Goal: Task Accomplishment & Management: Use online tool/utility

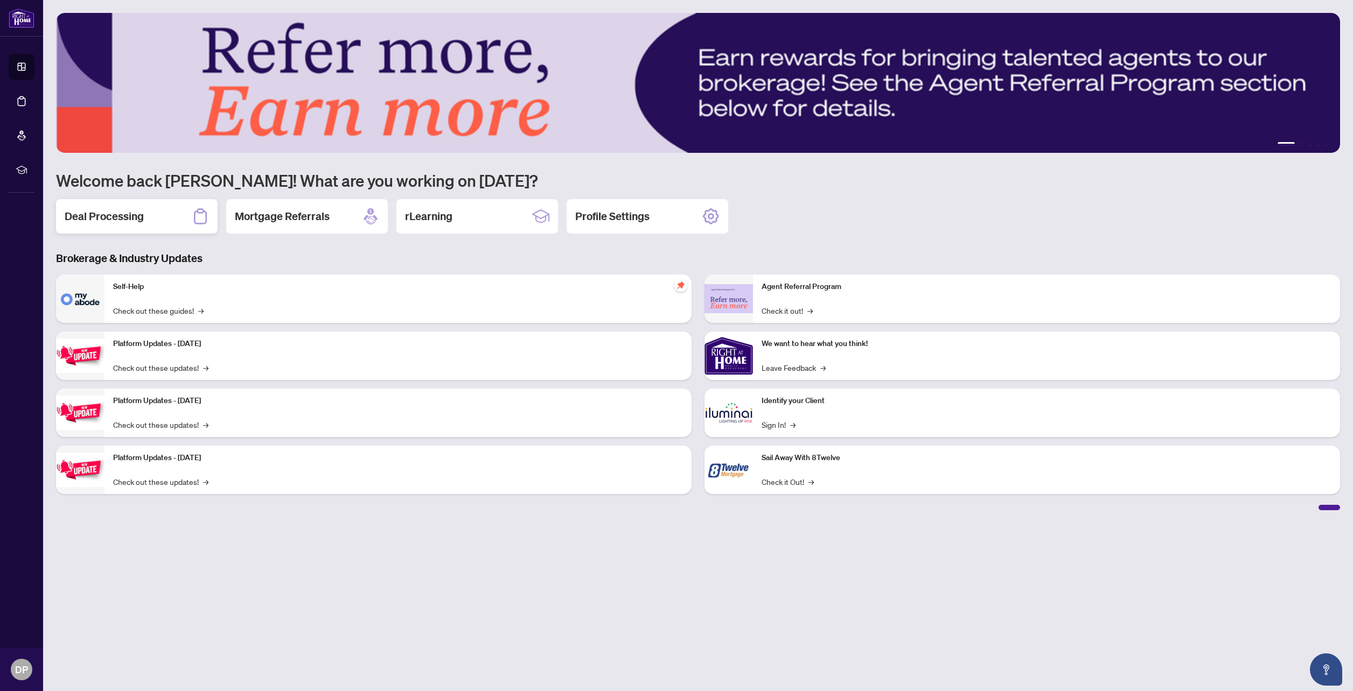
click at [117, 215] on h2 "Deal Processing" at bounding box center [104, 216] width 79 height 15
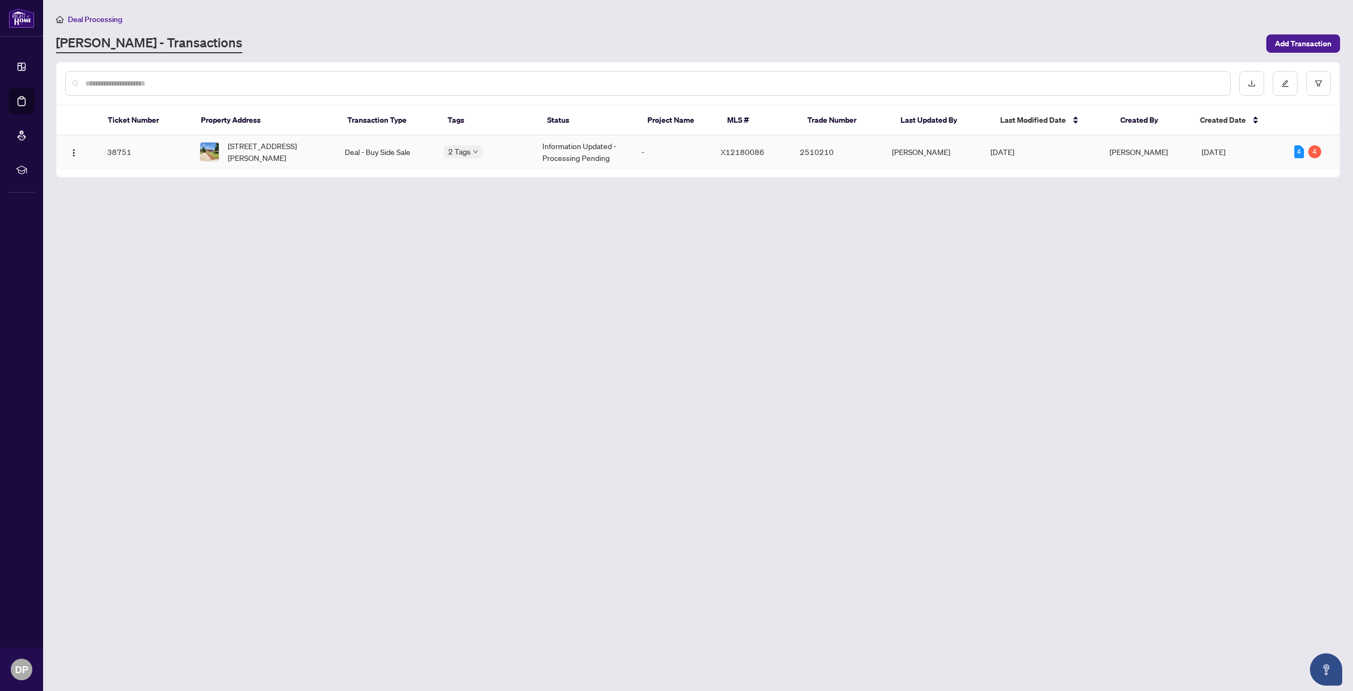
click at [111, 152] on td "38751" at bounding box center [145, 152] width 92 height 33
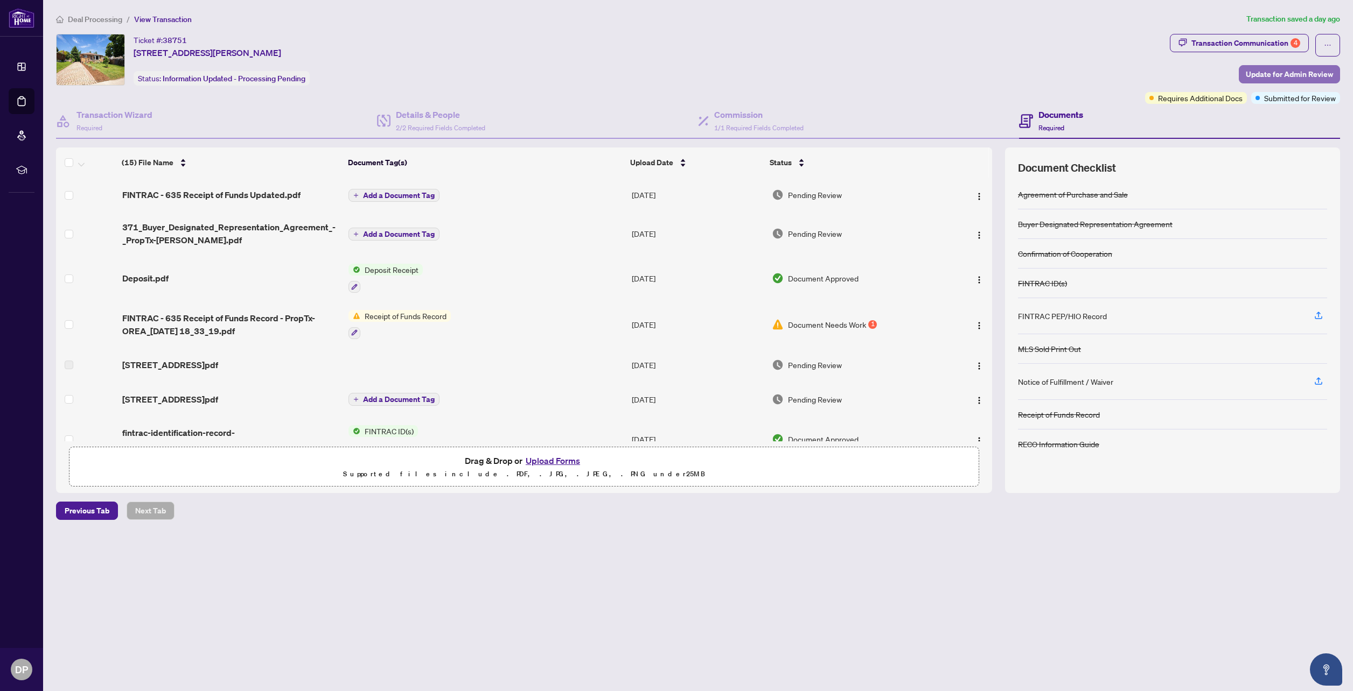
click at [1275, 75] on span "Update for Admin Review" at bounding box center [1288, 74] width 87 height 17
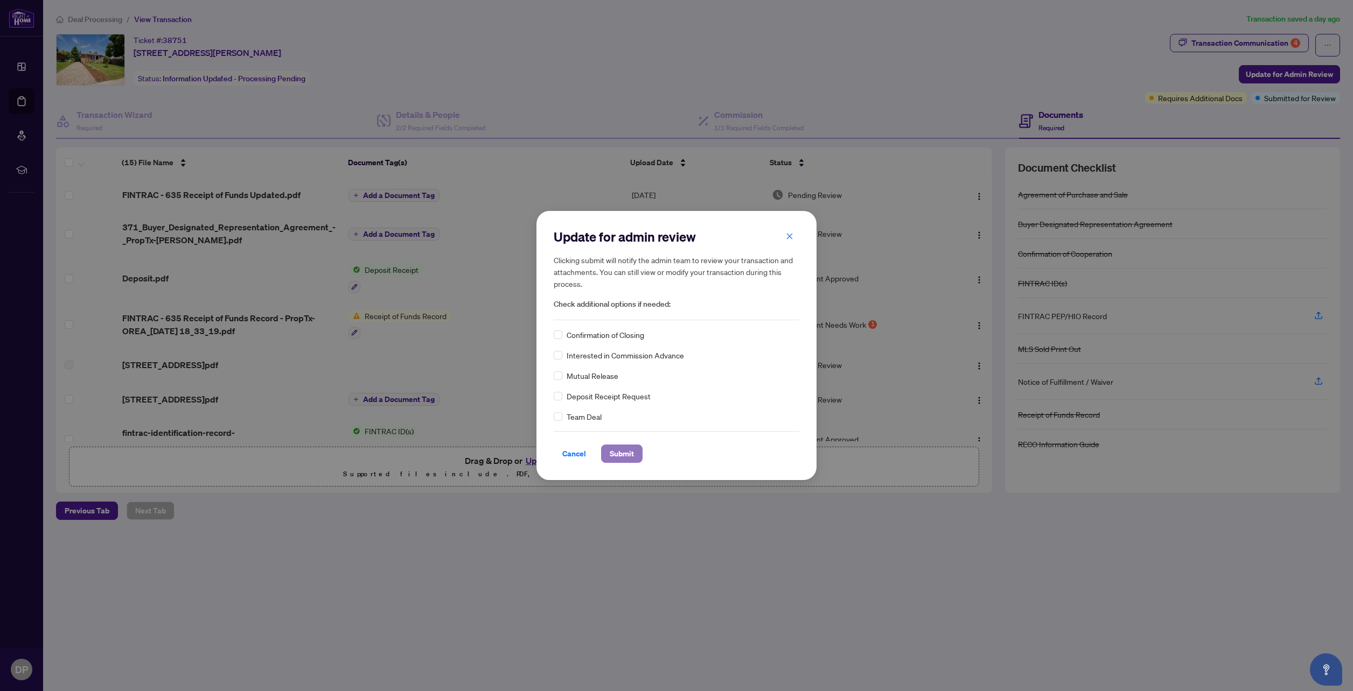
click at [617, 453] on span "Submit" at bounding box center [622, 453] width 24 height 17
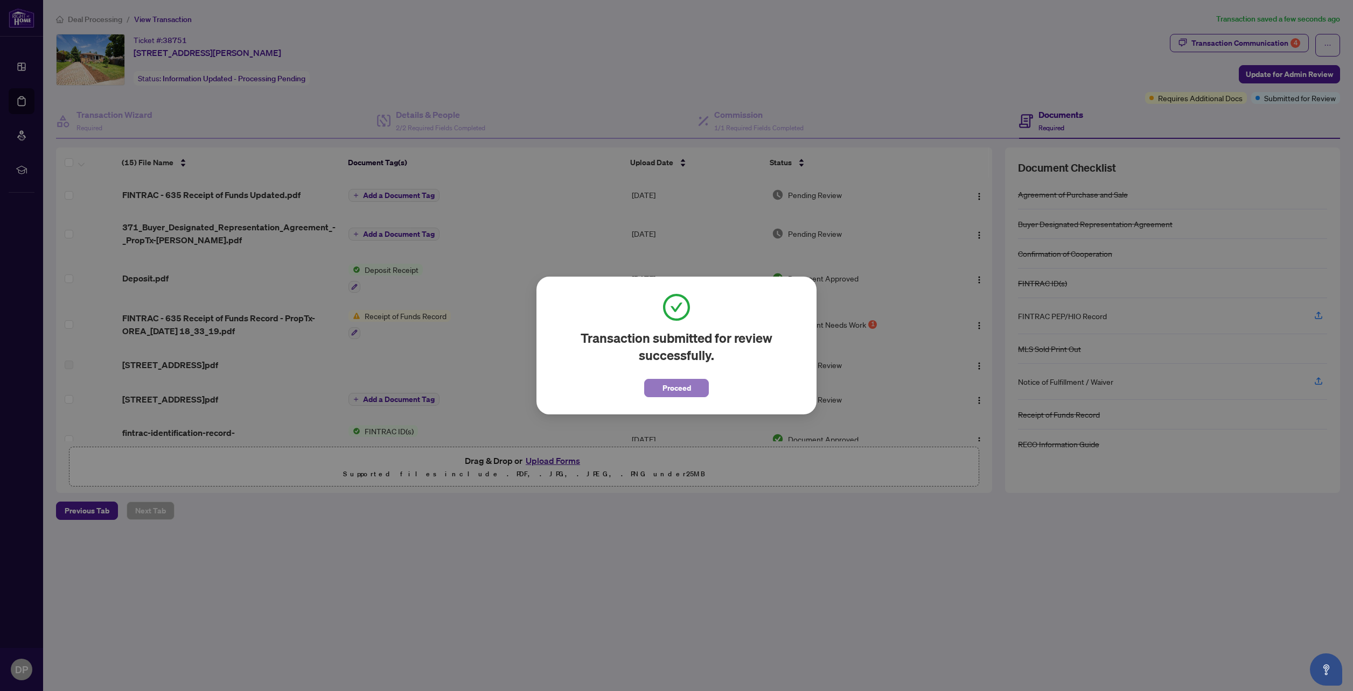
click at [682, 389] on span "Proceed" at bounding box center [676, 388] width 29 height 17
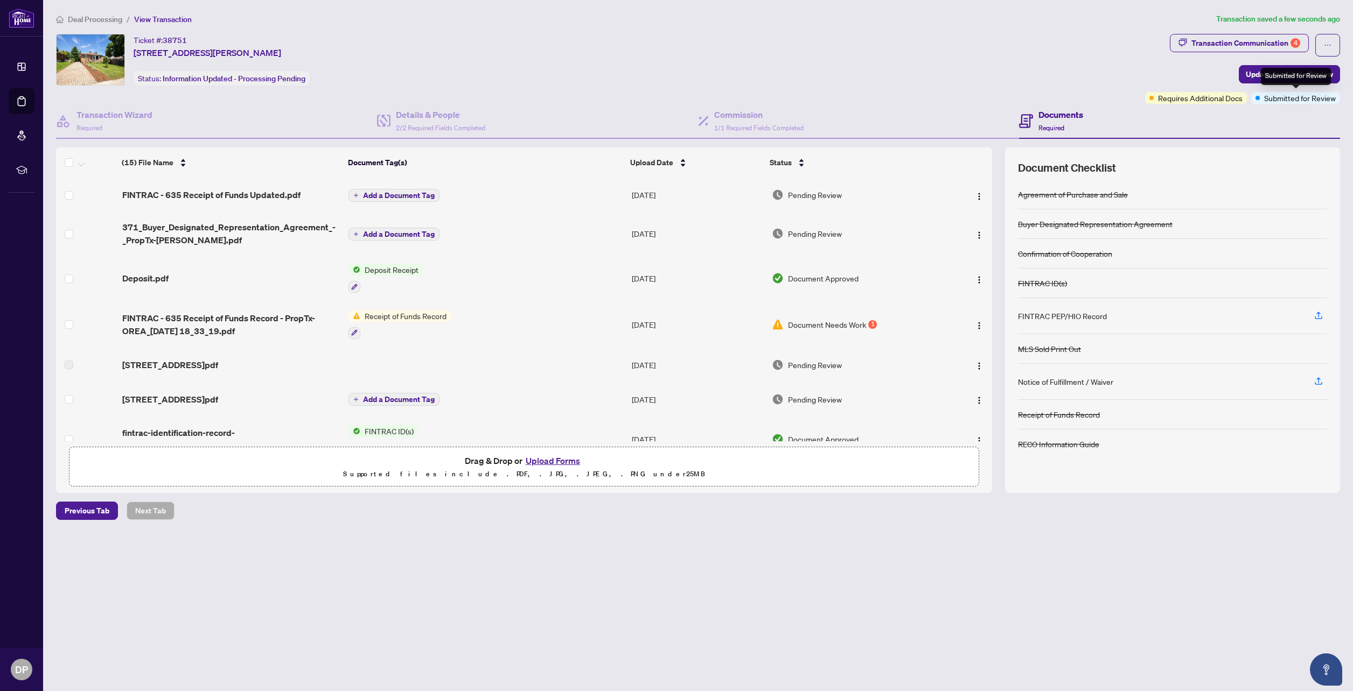
click at [1294, 97] on span "Submitted for Review" at bounding box center [1300, 98] width 72 height 12
click at [1115, 61] on div "Ticket #: 38751 607 7th Ave, Hamilton, Ontario L8V 1Y6, Canada Status: Informat…" at bounding box center [598, 60] width 1084 height 52
click at [1280, 73] on span "Update for Admin Review" at bounding box center [1288, 74] width 87 height 17
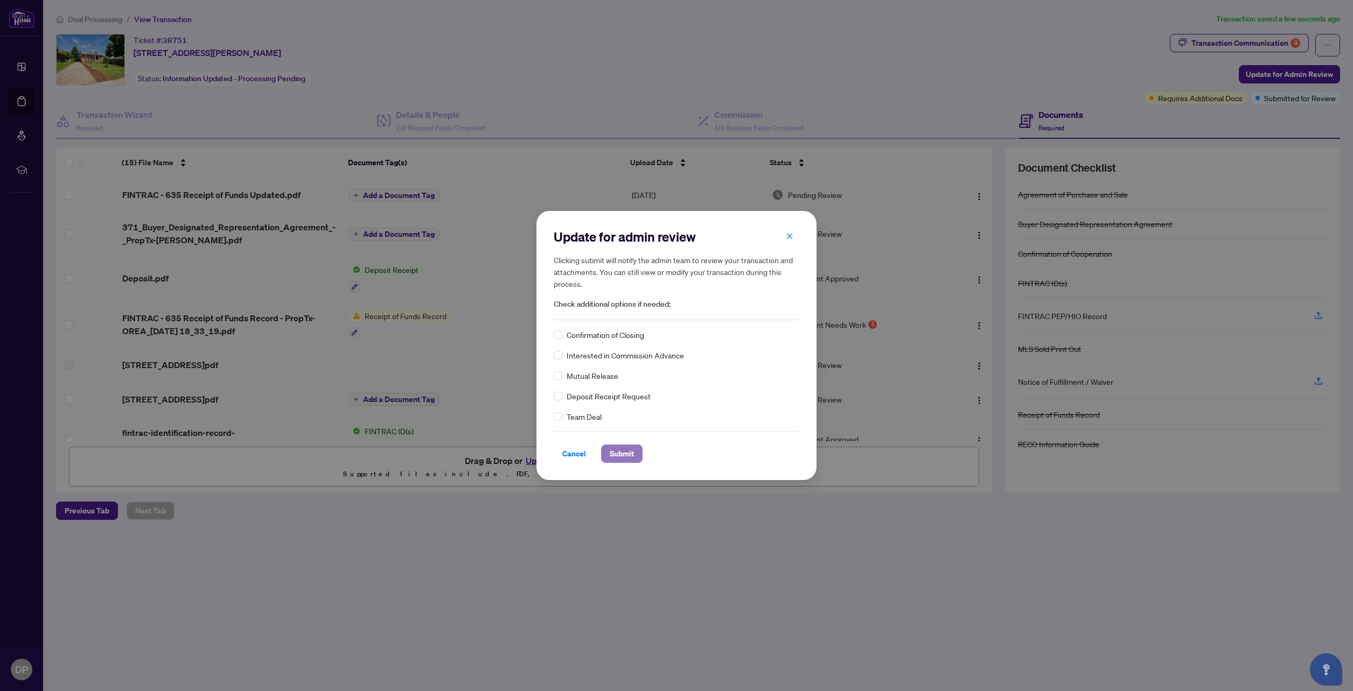
click at [631, 452] on span "Submit" at bounding box center [622, 453] width 24 height 17
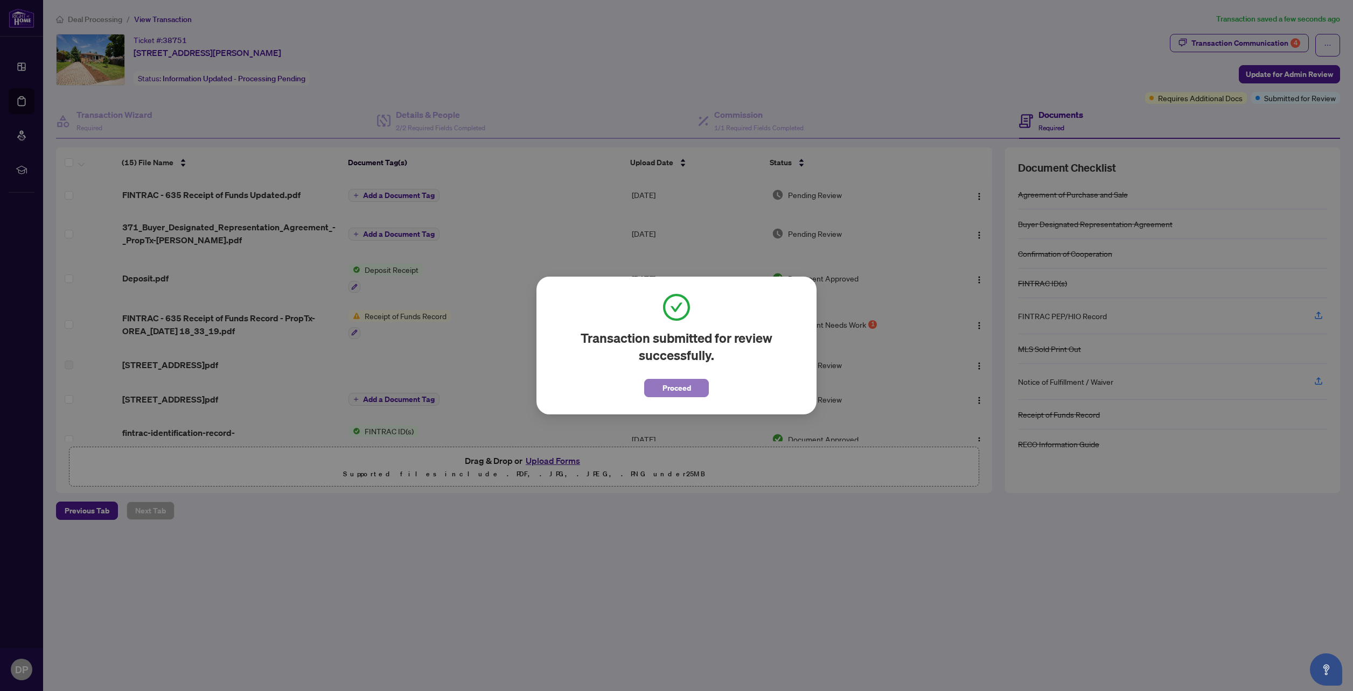
click at [675, 391] on span "Proceed" at bounding box center [676, 388] width 29 height 17
